Goal: Task Accomplishment & Management: Use online tool/utility

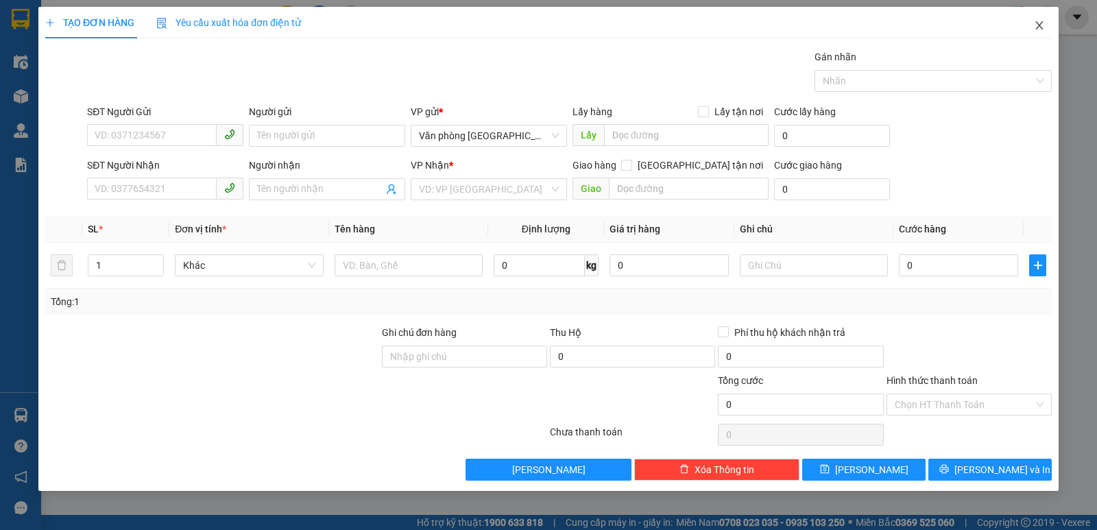
click at [1041, 29] on icon "close" at bounding box center [1039, 25] width 11 height 11
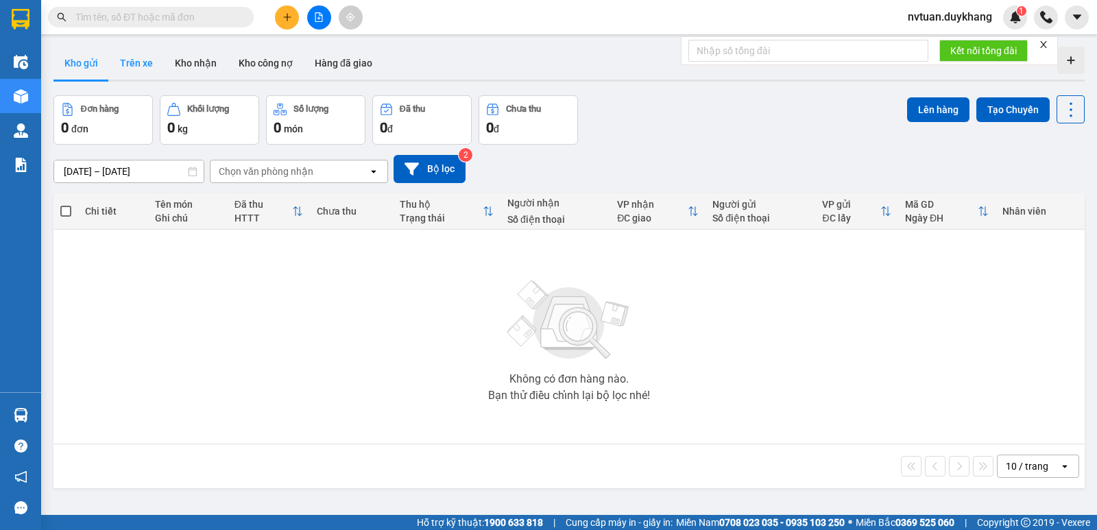
click at [135, 74] on button "Trên xe" at bounding box center [136, 63] width 55 height 33
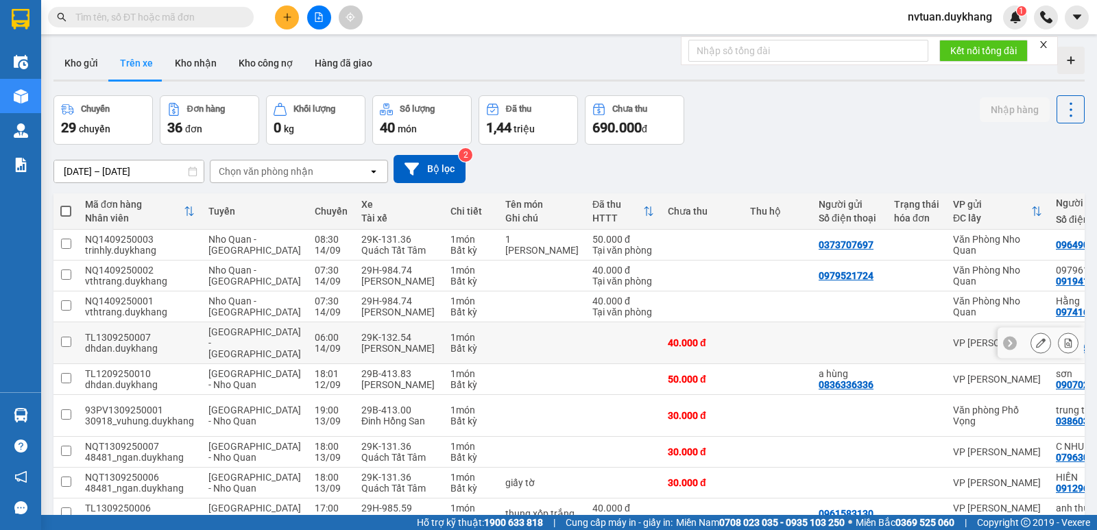
scroll to position [69, 0]
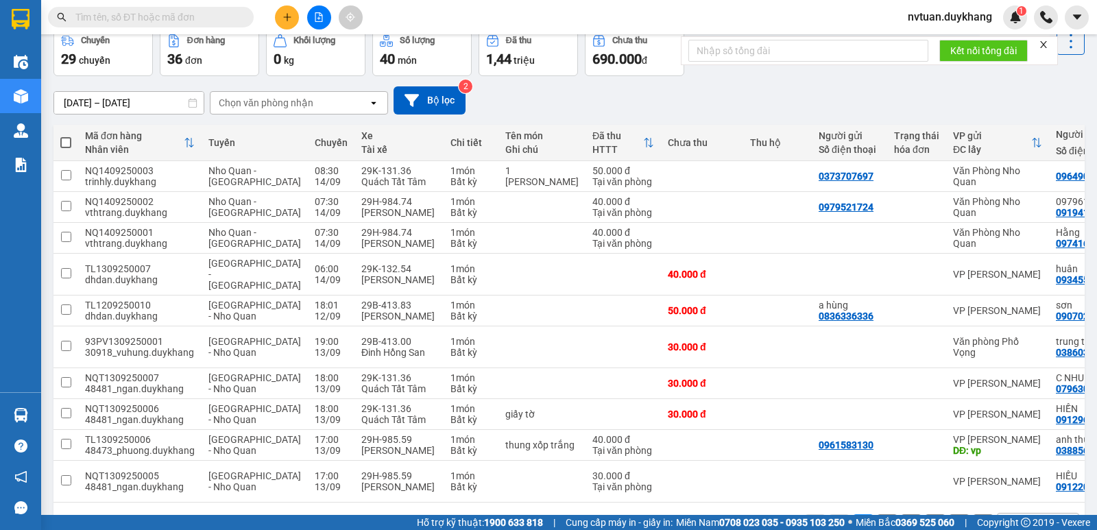
drag, startPoint x: 326, startPoint y: 96, endPoint x: 305, endPoint y: 110, distance: 25.3
click at [319, 96] on div "Chọn văn phòng nhận" at bounding box center [290, 103] width 158 height 22
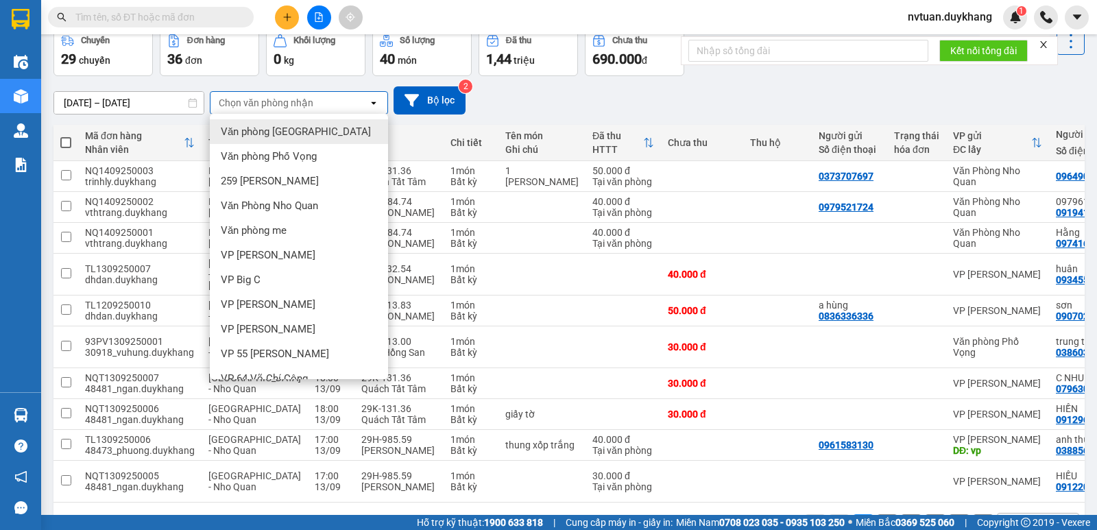
click at [284, 132] on span "Văn phòng [GEOGRAPHIC_DATA]" at bounding box center [296, 132] width 150 height 14
